Goal: Task Accomplishment & Management: Manage account settings

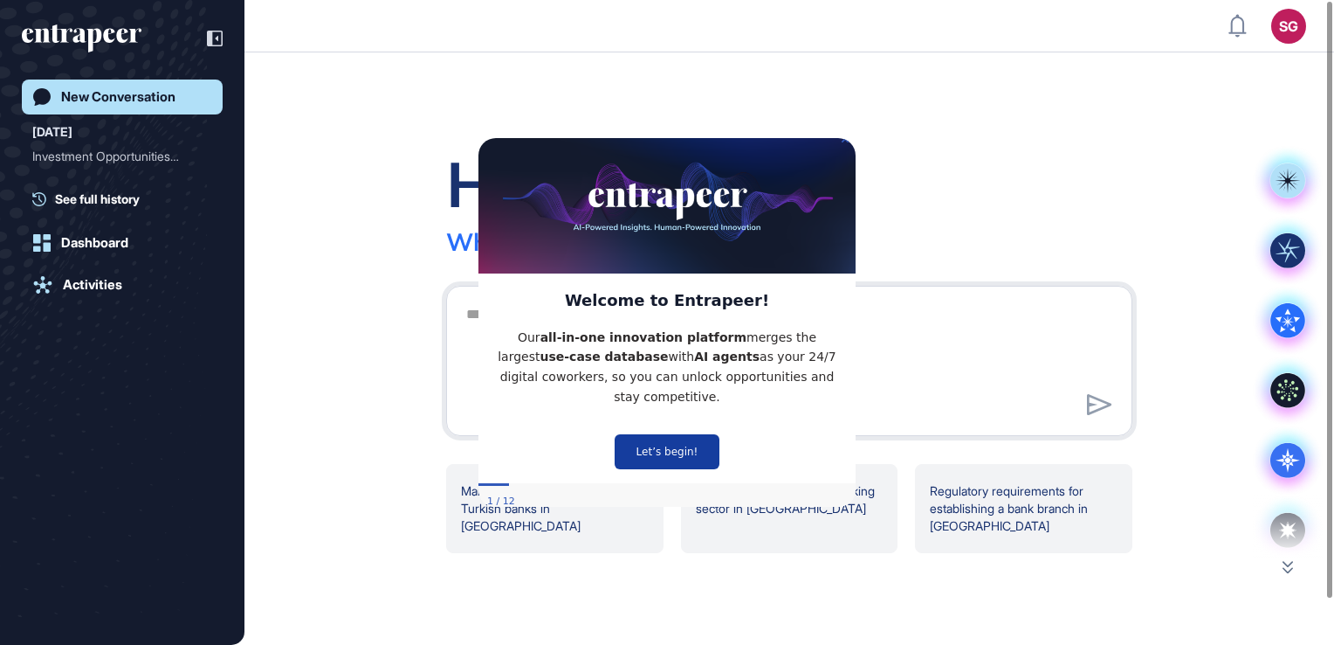
click at [692, 439] on button "Let’s begin!" at bounding box center [667, 450] width 105 height 35
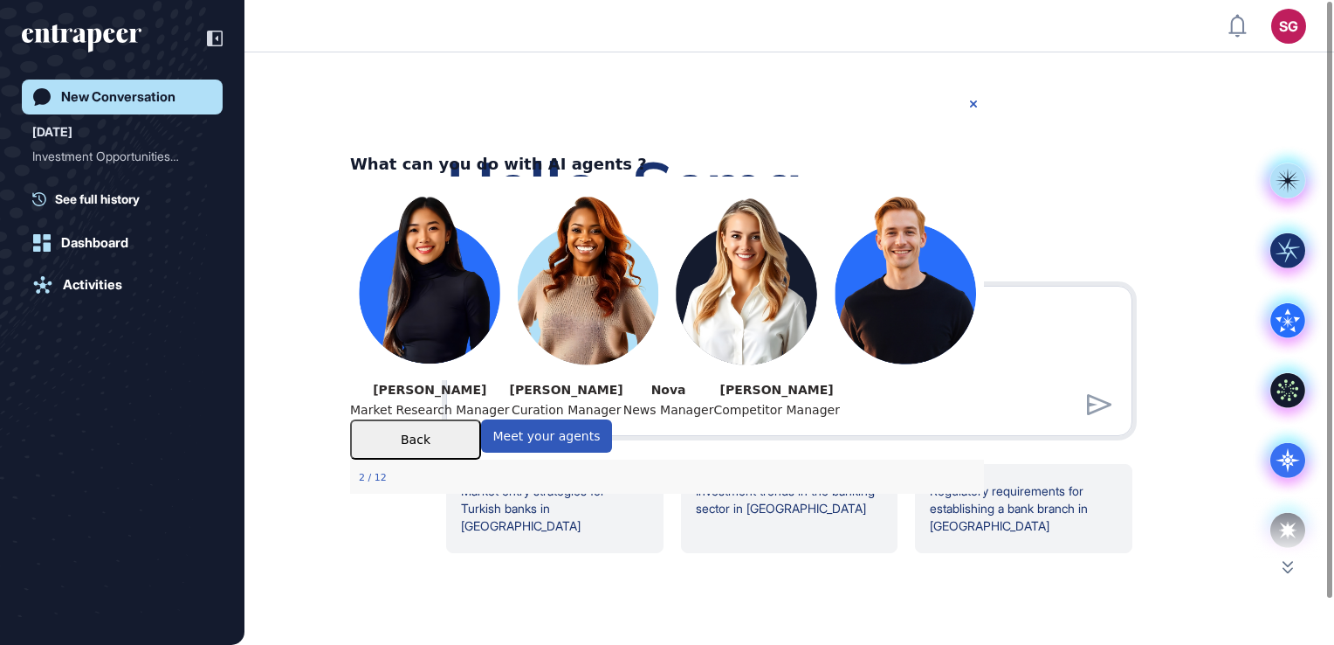
click at [1034, 69] on div "Hello, Sema What sparks your interest [DATE]? Market entry strategies for Turki…" at bounding box center [790, 348] width 1090 height 592
click at [647, 151] on div "What can you do with AI agents ?" at bounding box center [498, 163] width 297 height 25
click at [971, 100] on icon "Close Preview" at bounding box center [973, 103] width 7 height 7
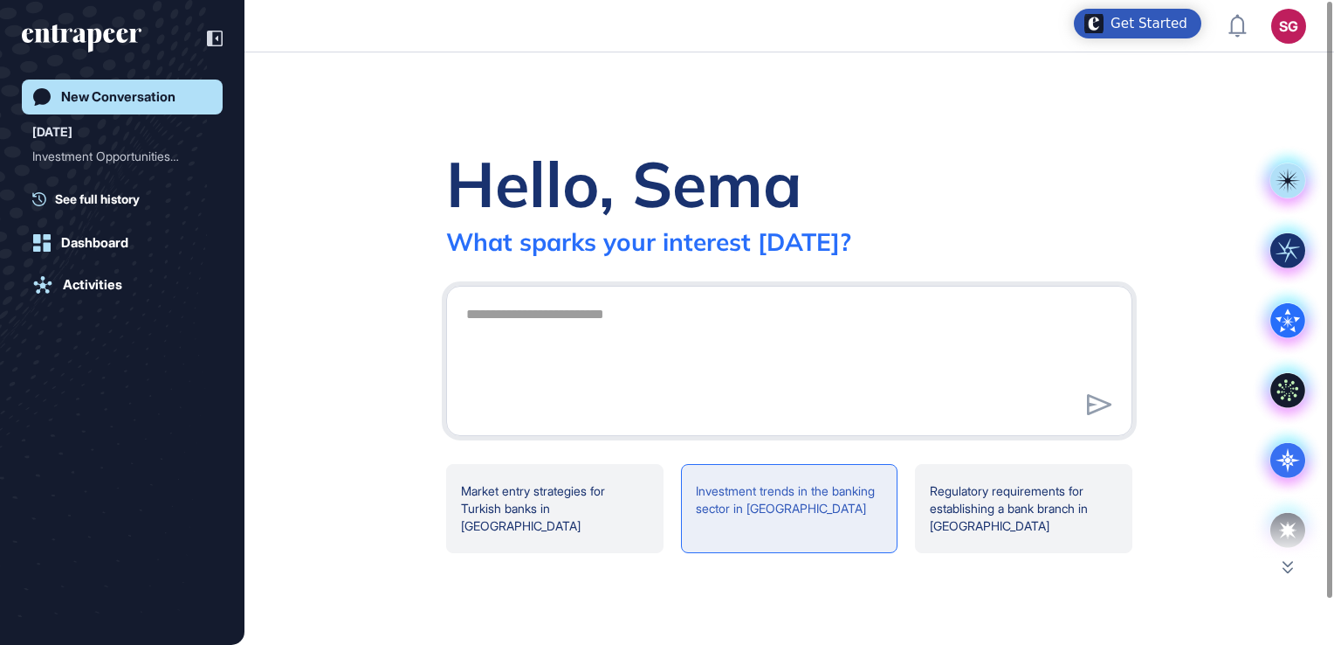
click at [774, 494] on div "Investment trends in the banking sector in [GEOGRAPHIC_DATA]" at bounding box center [789, 508] width 217 height 89
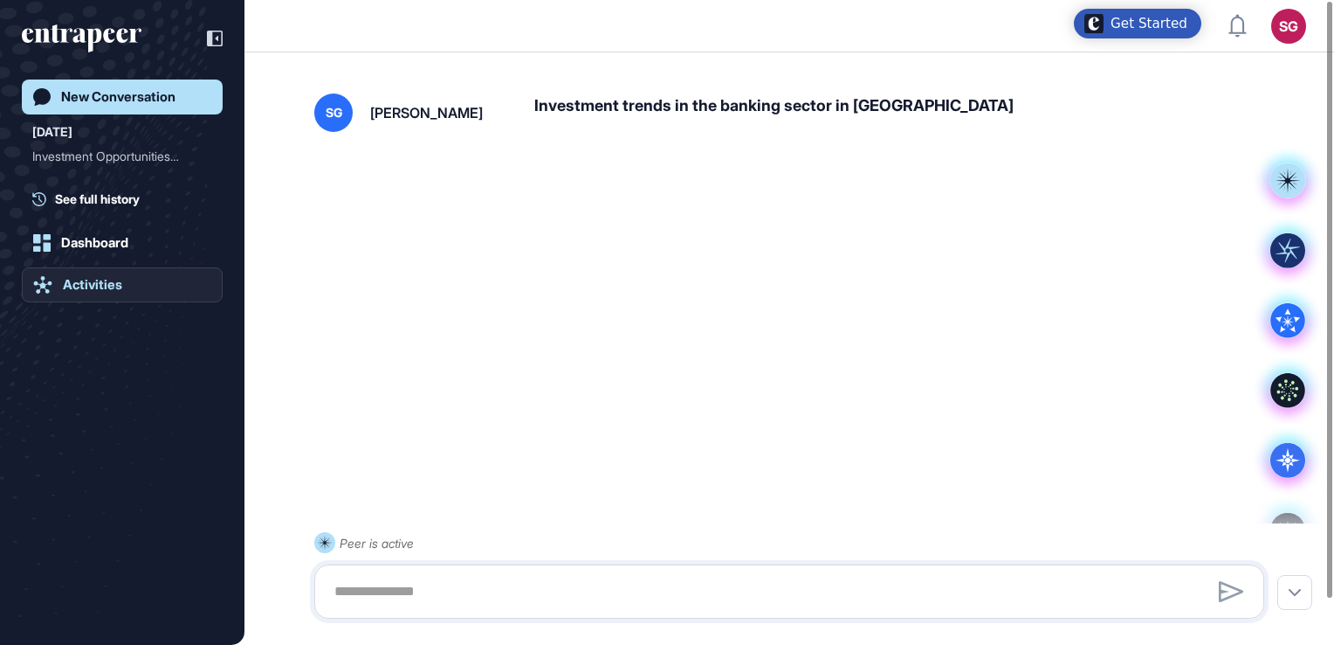
click at [108, 267] on link "Activities" at bounding box center [122, 284] width 201 height 35
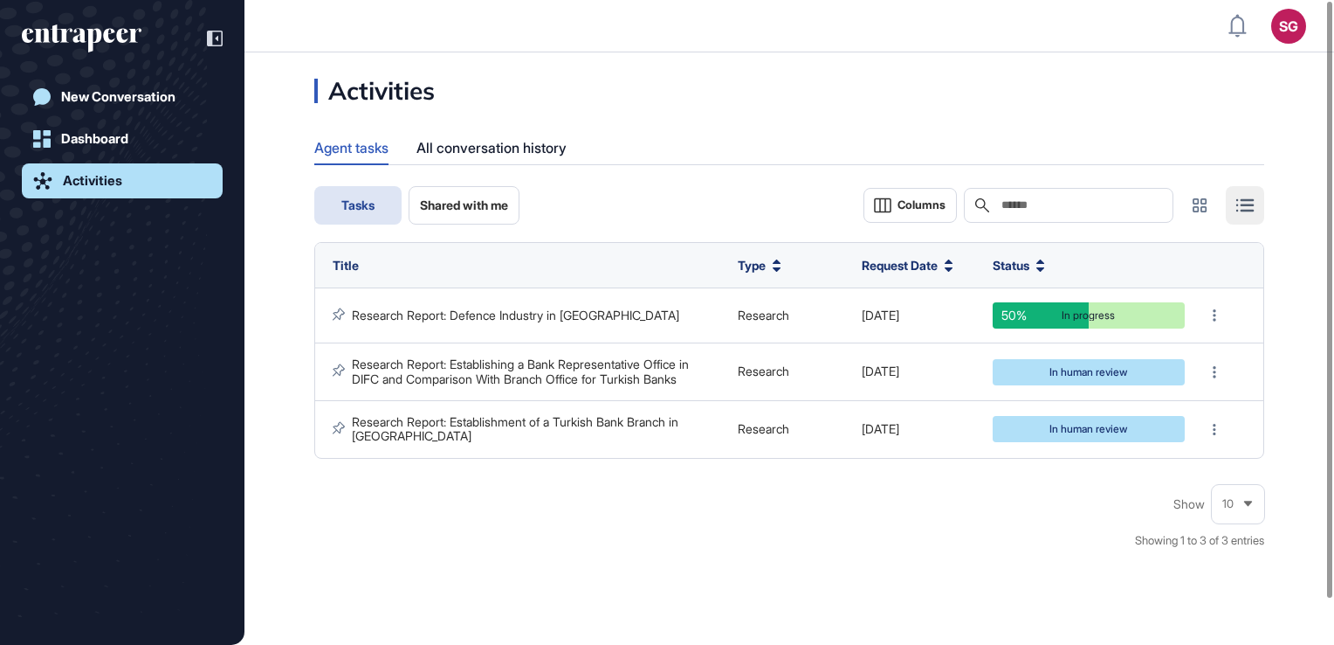
click at [104, 180] on div "Activities" at bounding box center [92, 181] width 59 height 16
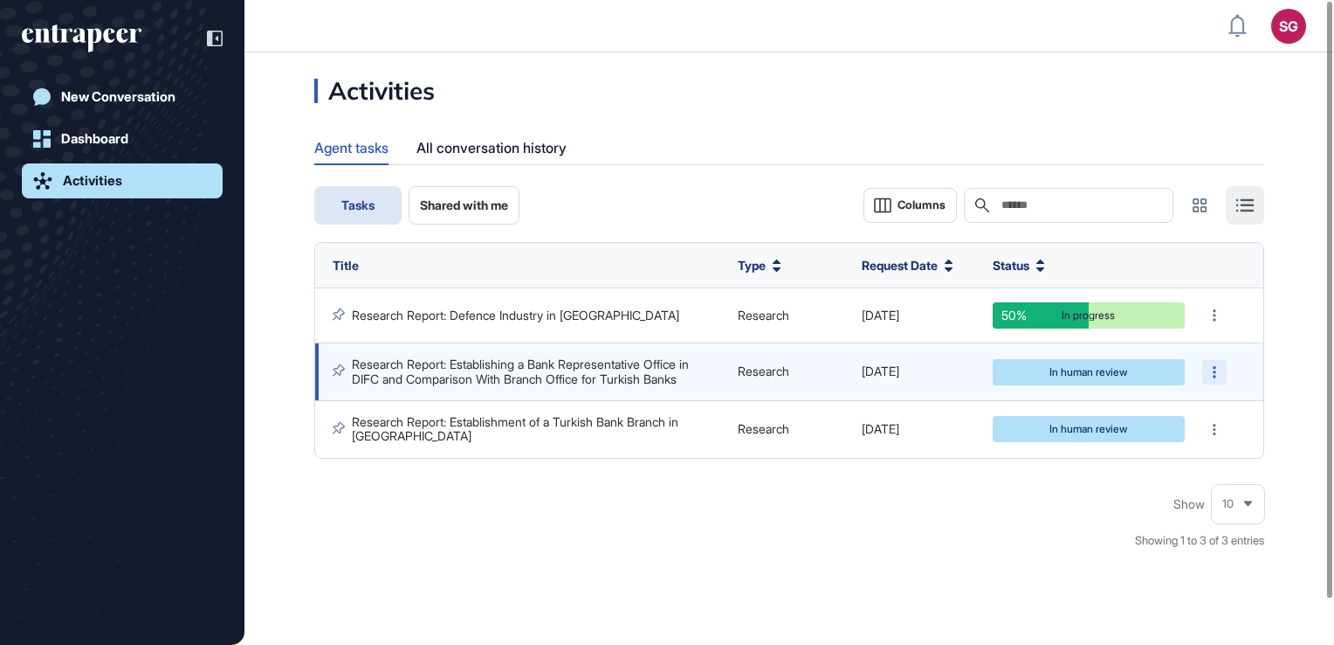
click at [1211, 375] on div at bounding box center [1215, 372] width 24 height 24
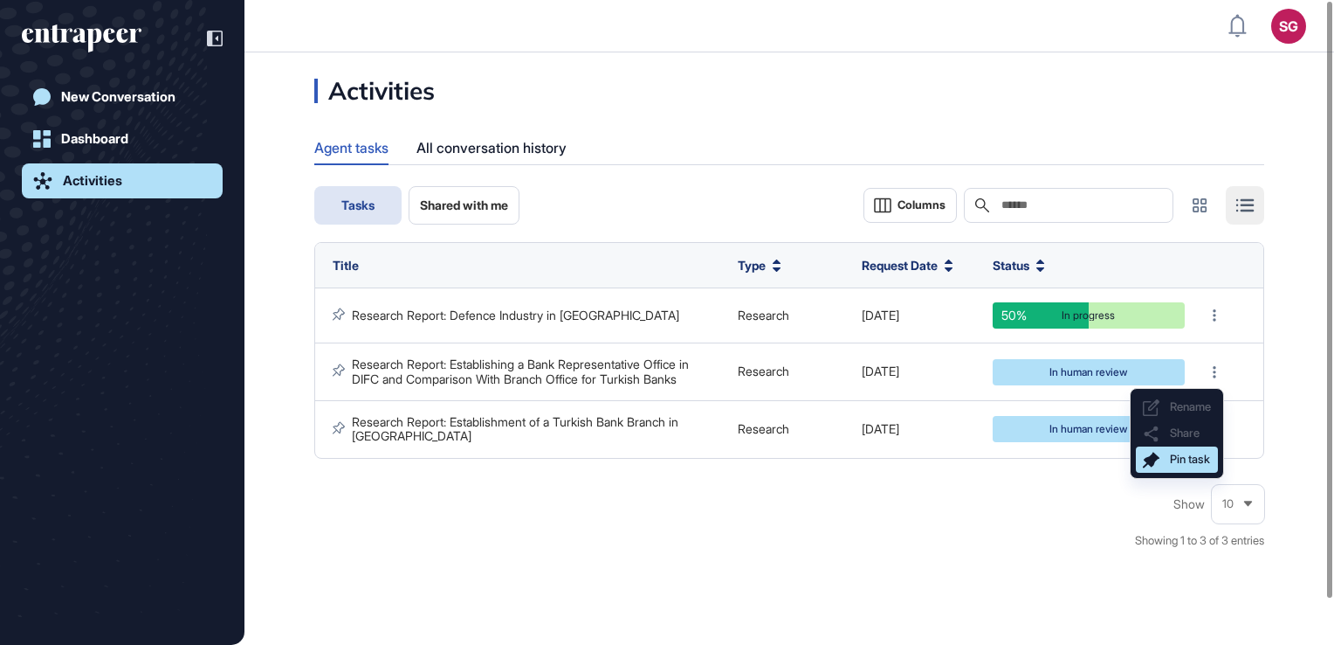
click at [1165, 469] on div "Pin task" at bounding box center [1177, 459] width 82 height 26
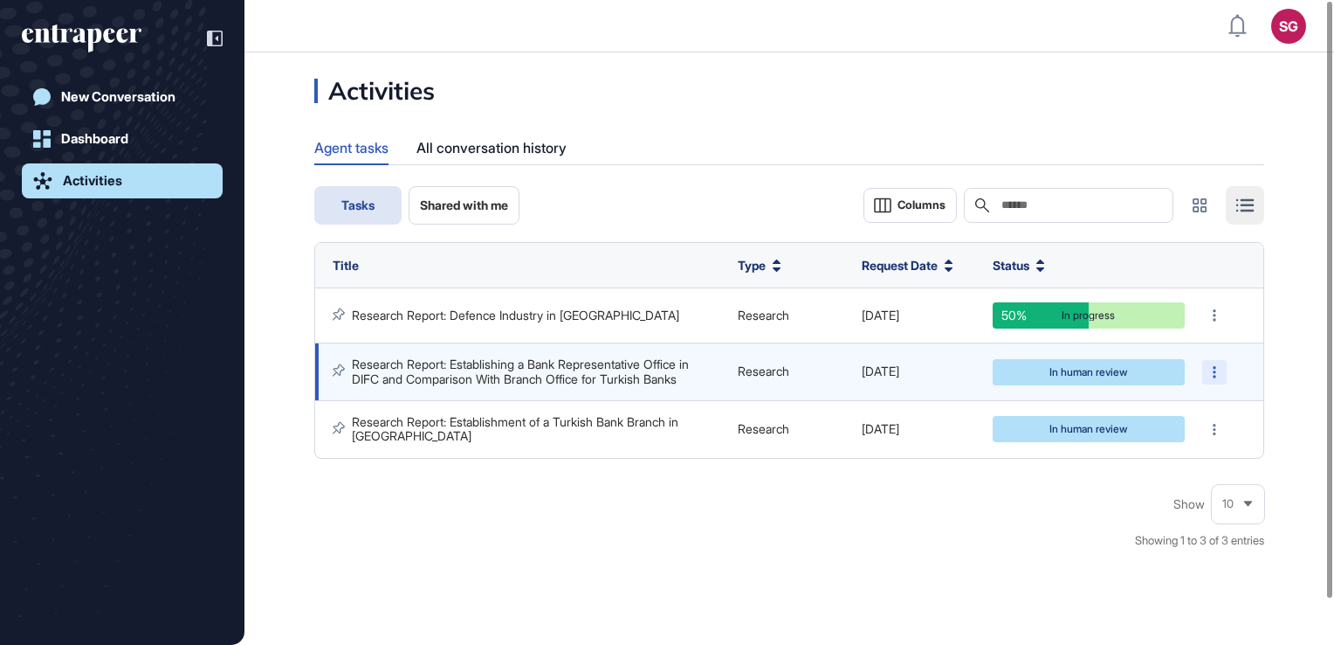
click at [1216, 377] on div at bounding box center [1215, 372] width 24 height 24
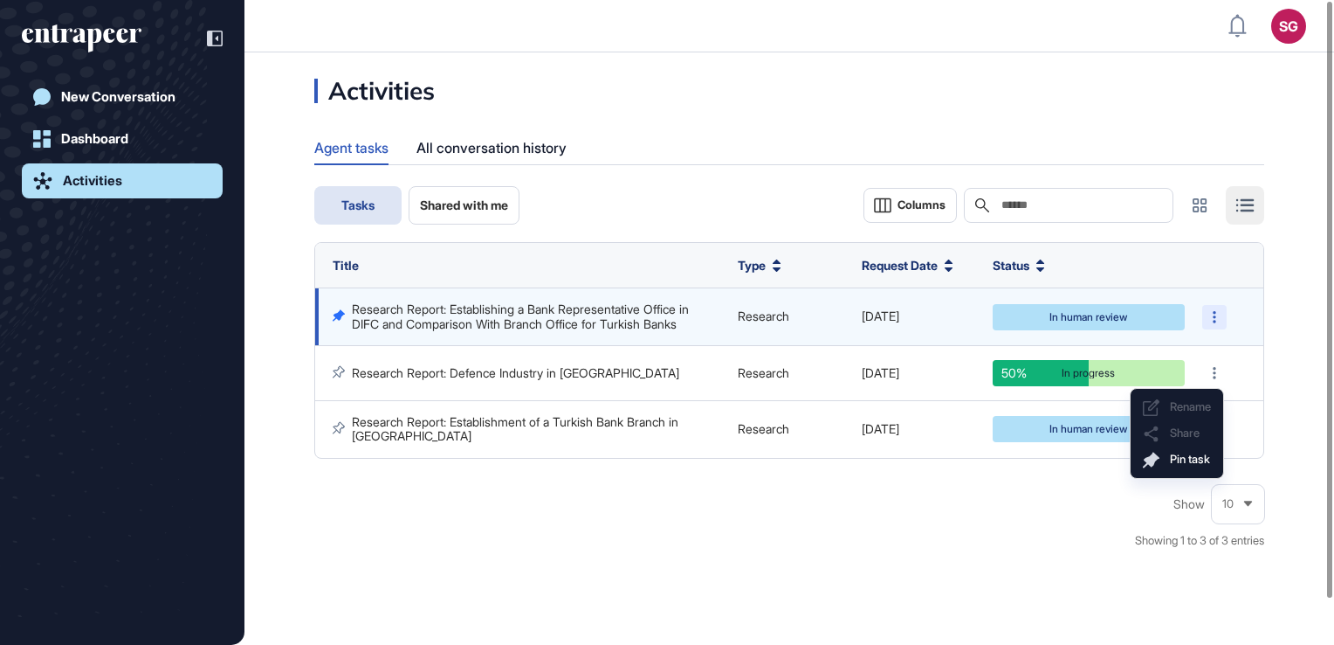
click at [1216, 313] on icon at bounding box center [1214, 317] width 3 height 12
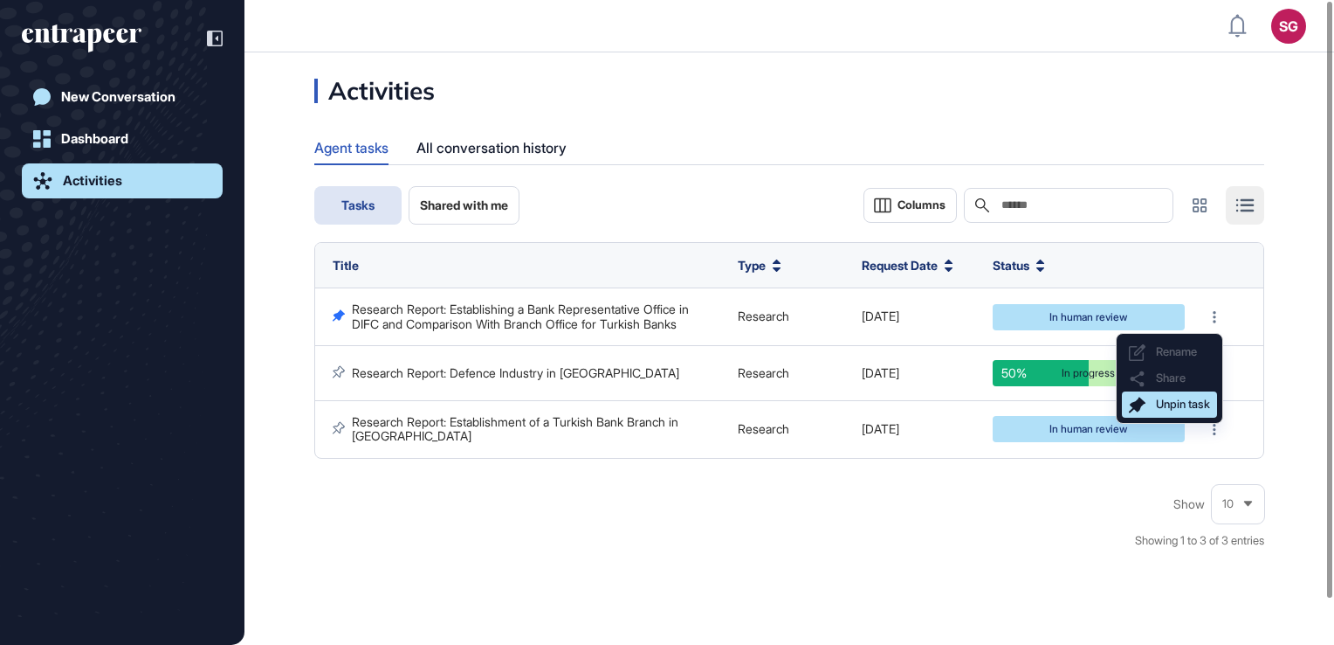
click at [1197, 409] on span "Unpin task" at bounding box center [1183, 403] width 54 height 13
